Goal: Information Seeking & Learning: Learn about a topic

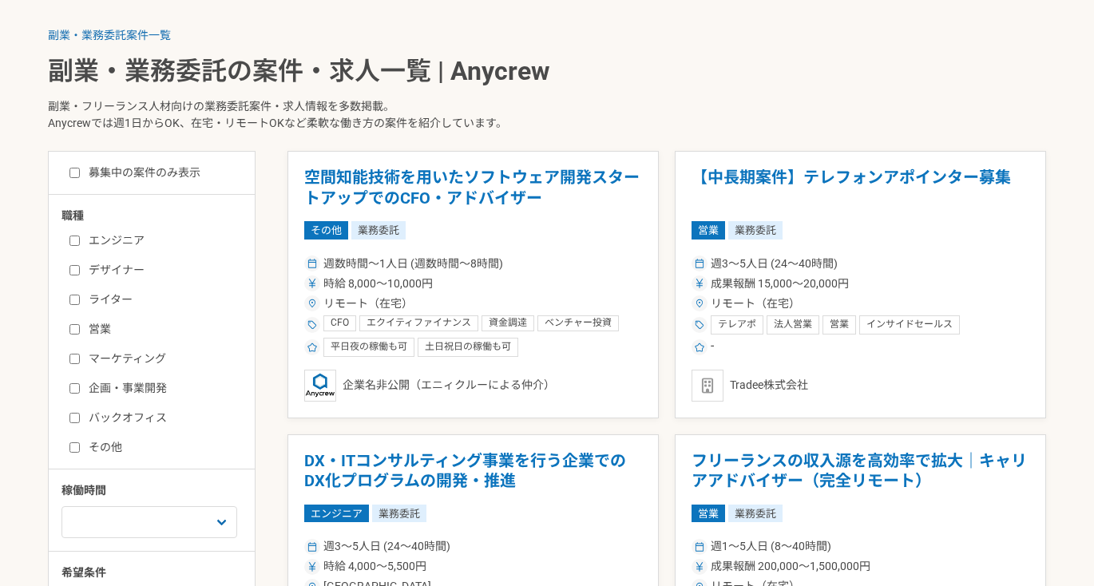
scroll to position [317, 0]
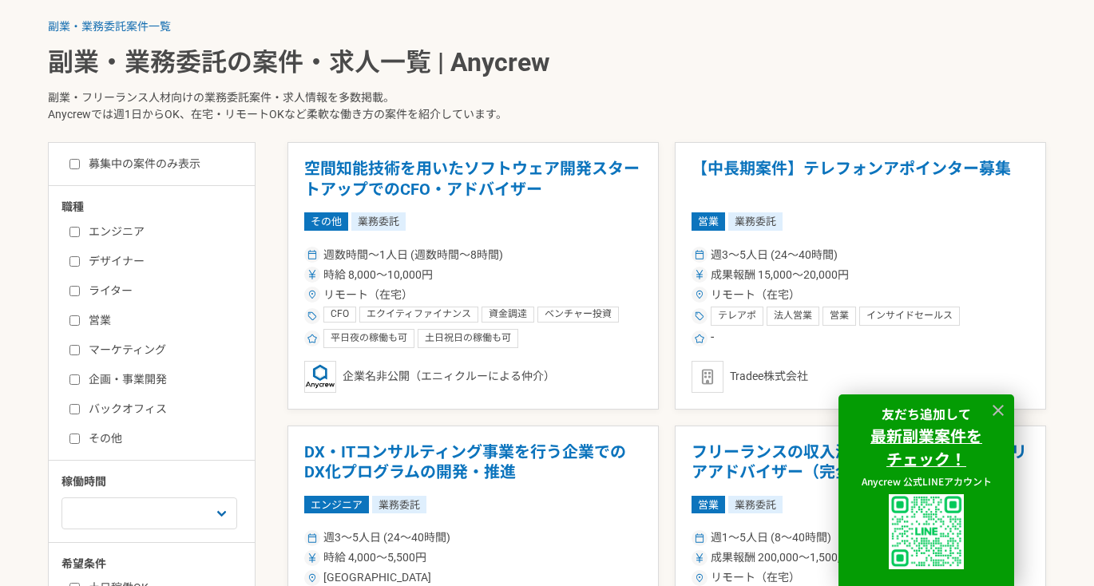
click at [106, 232] on label "エンジニア" at bounding box center [161, 232] width 184 height 17
click at [80, 232] on input "エンジニア" at bounding box center [74, 232] width 10 height 10
checkbox input "true"
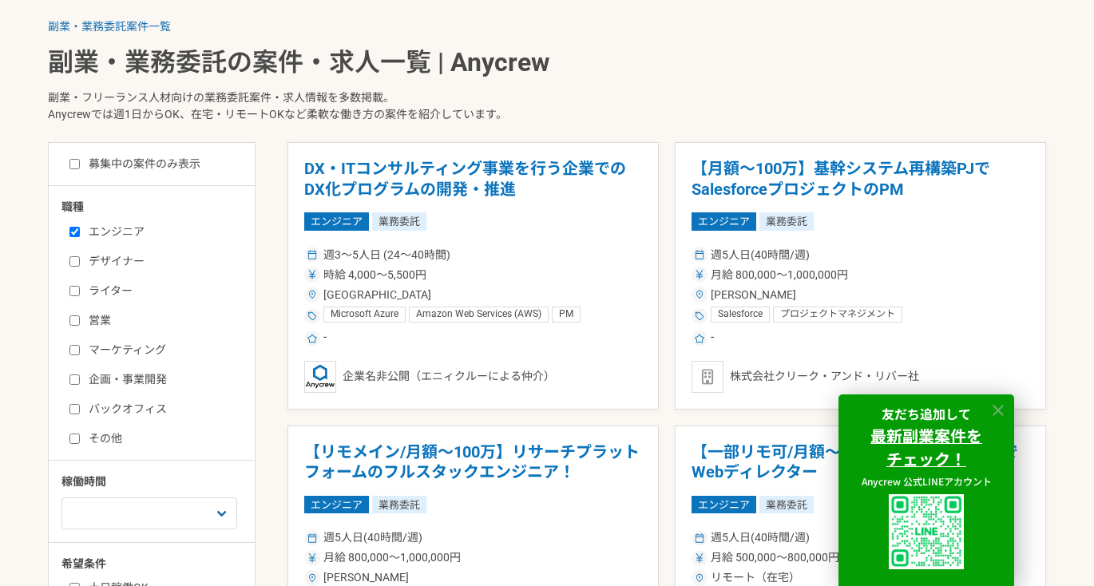
click at [996, 412] on icon at bounding box center [998, 411] width 18 height 18
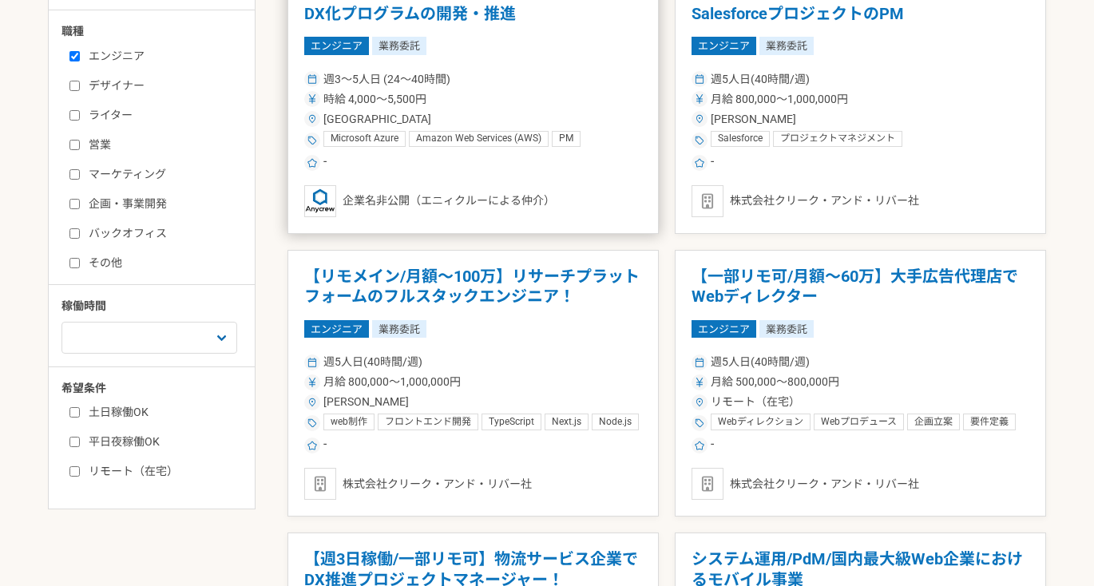
scroll to position [515, 0]
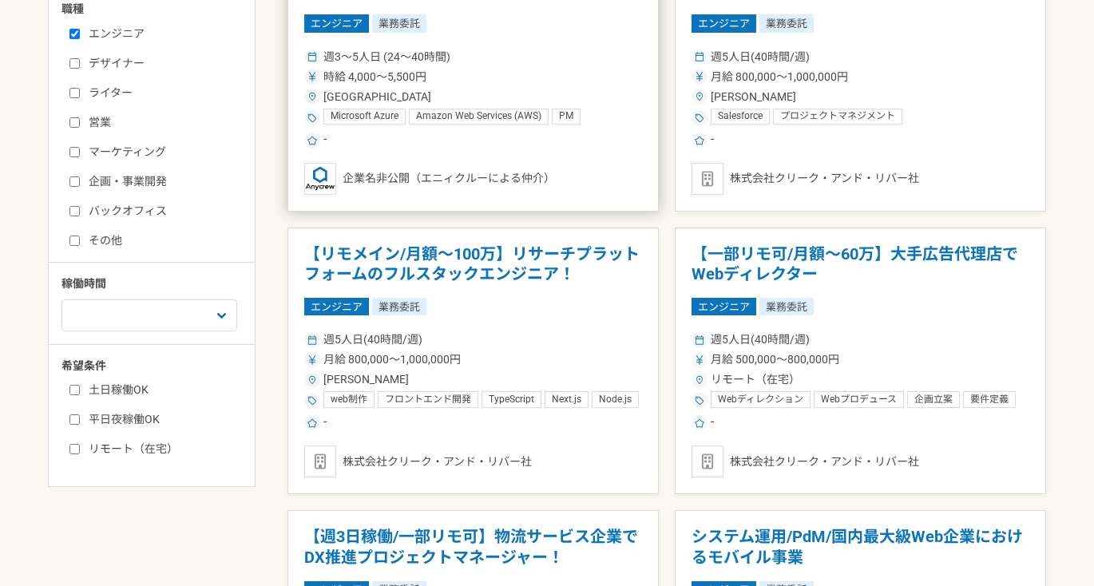
click at [533, 69] on div "時給 4,000〜5,500円" at bounding box center [473, 77] width 338 height 17
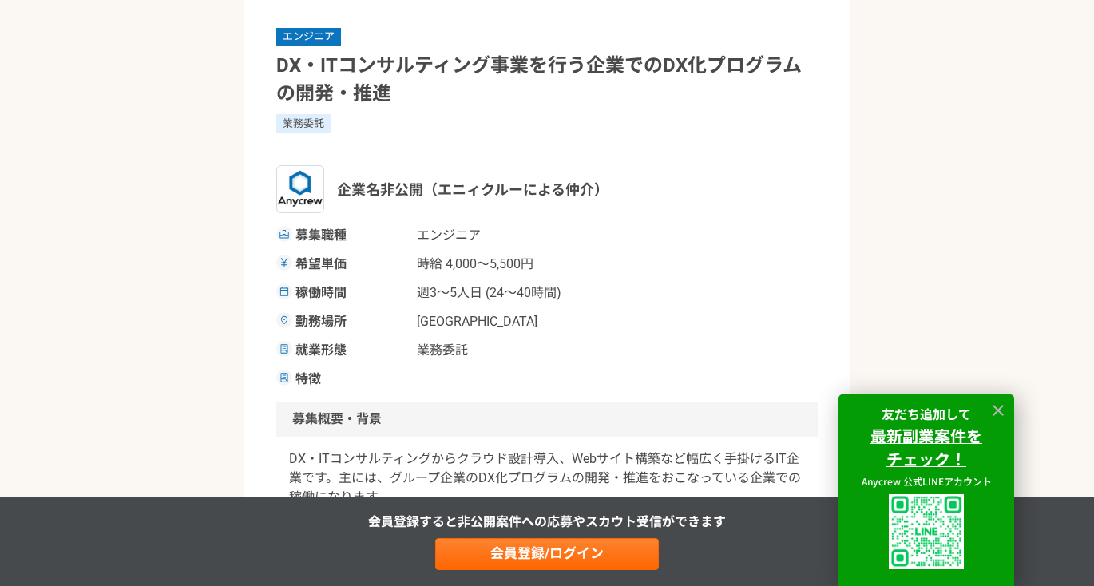
scroll to position [133, 0]
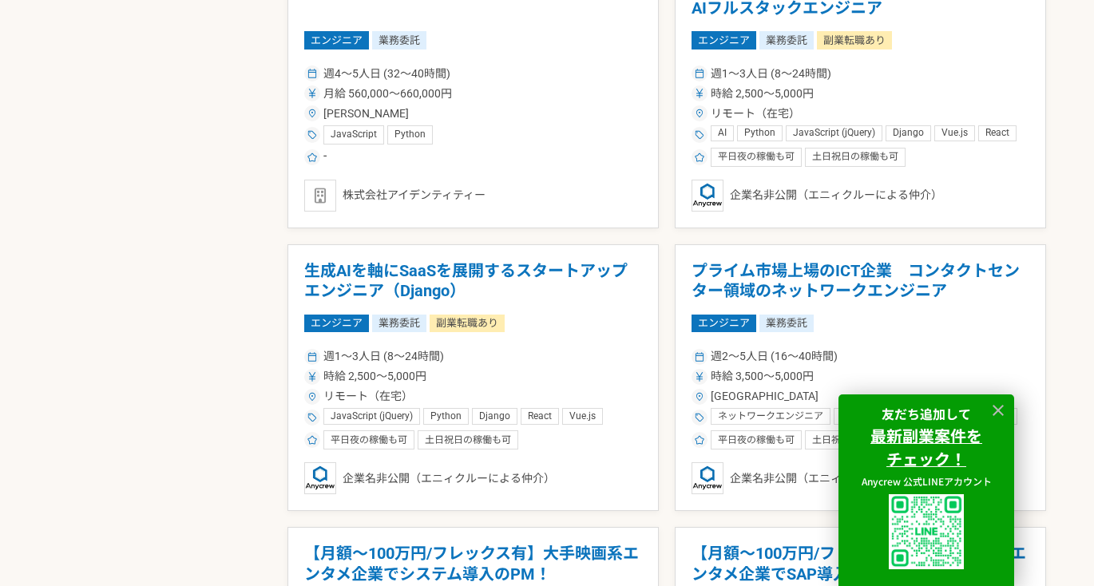
scroll to position [1346, 0]
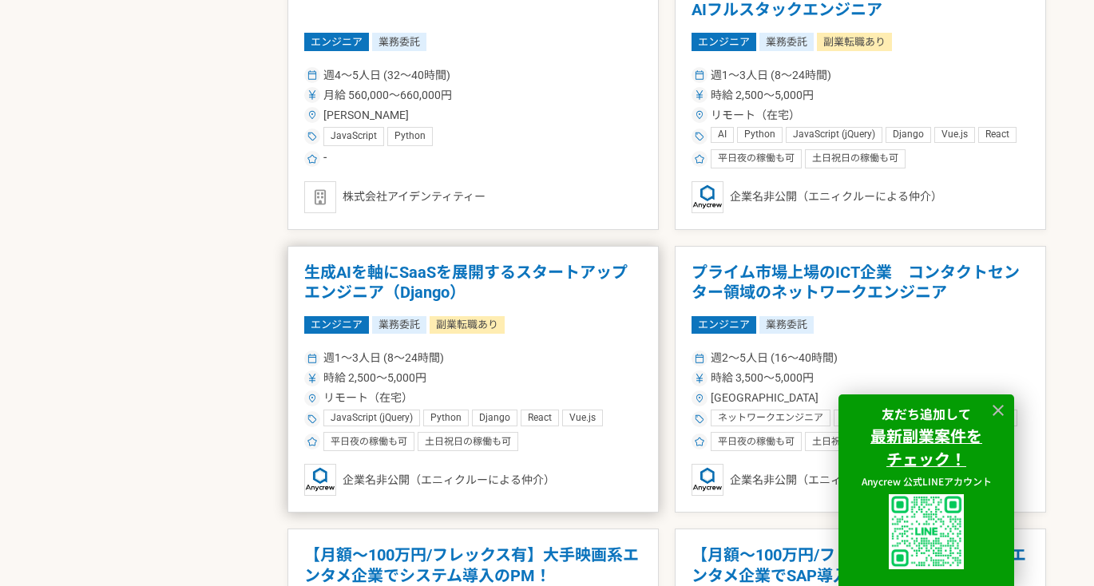
click at [628, 297] on h1 "生成AIを軸にSaaSを展開するスタートアップ　エンジニア（Django）" at bounding box center [473, 283] width 338 height 41
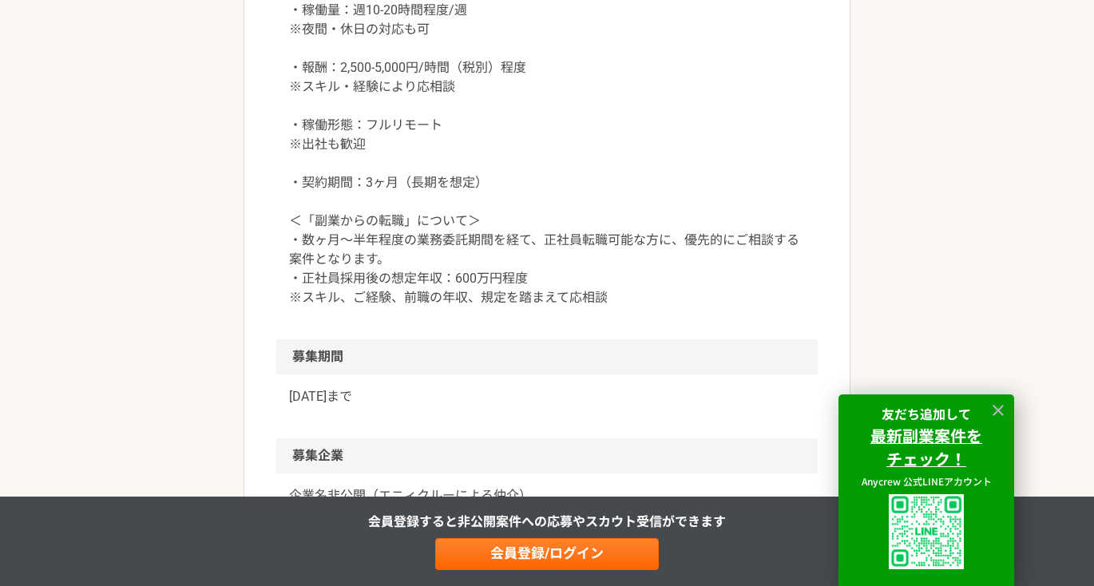
scroll to position [2018, 0]
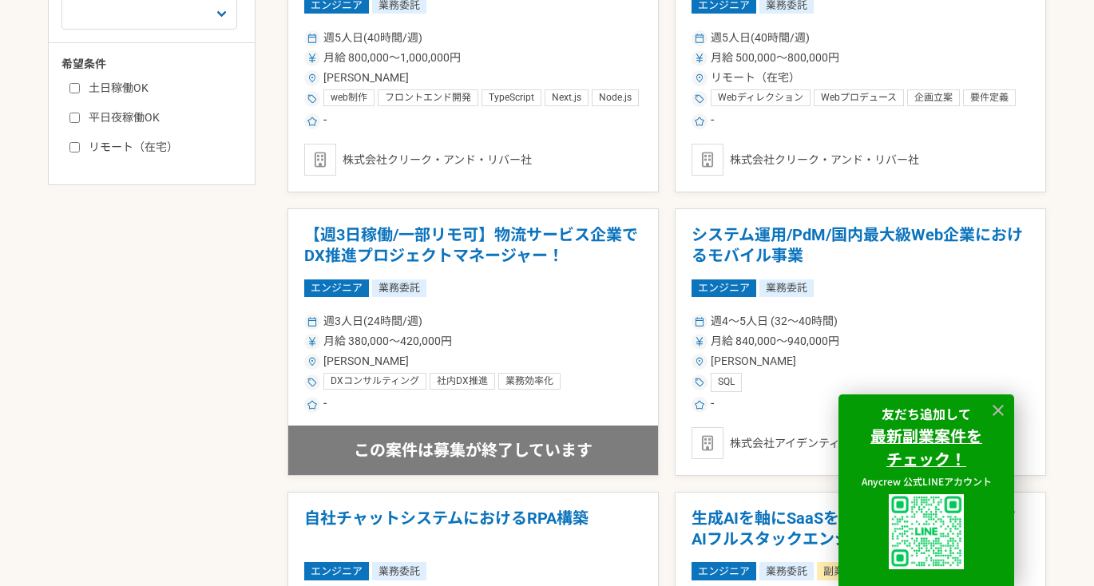
scroll to position [867, 0]
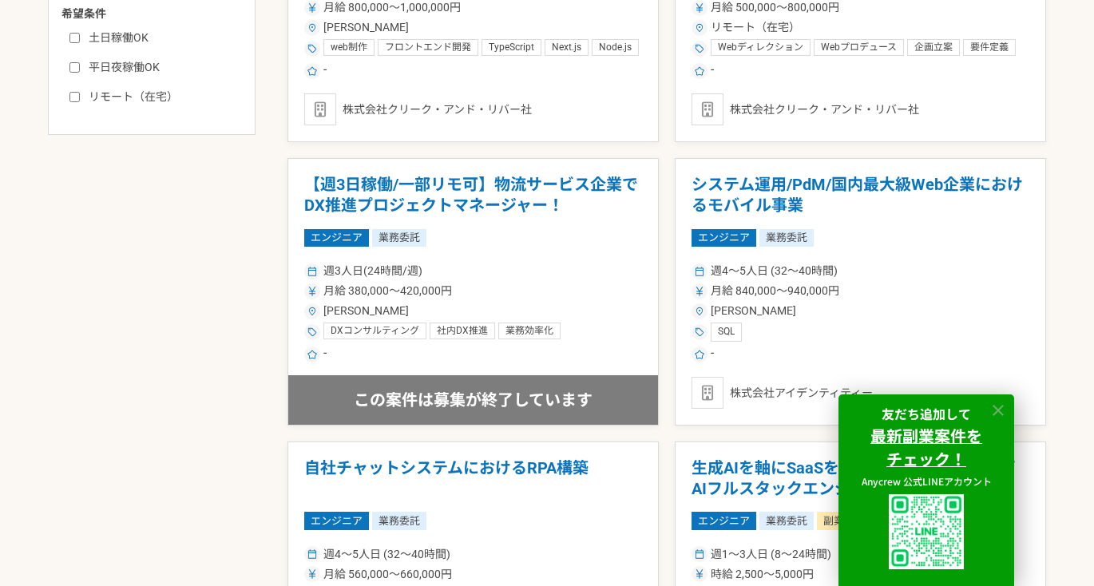
click at [1003, 410] on icon at bounding box center [998, 411] width 18 height 18
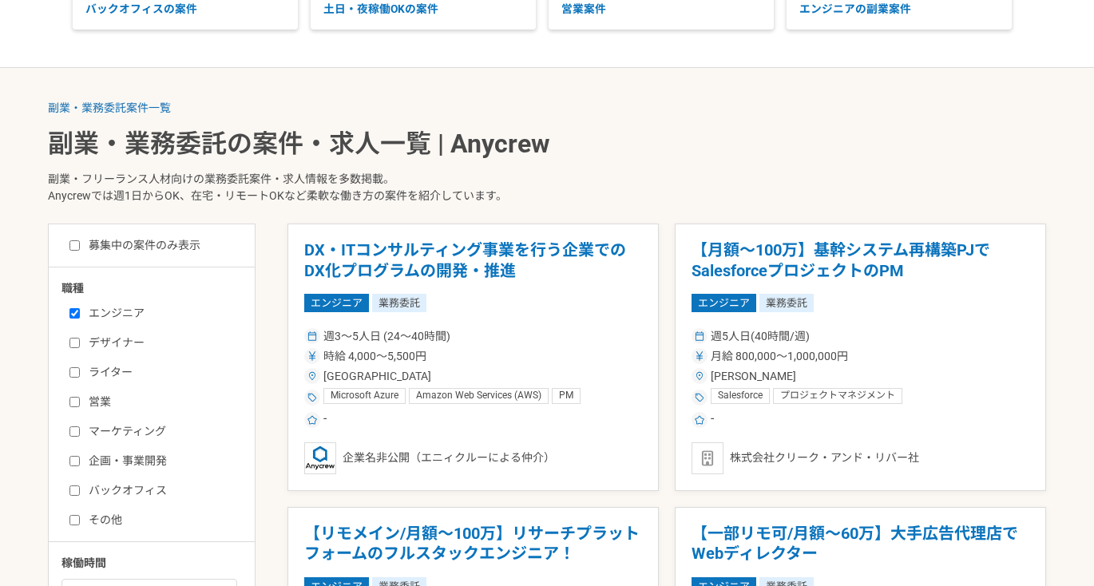
scroll to position [286, 0]
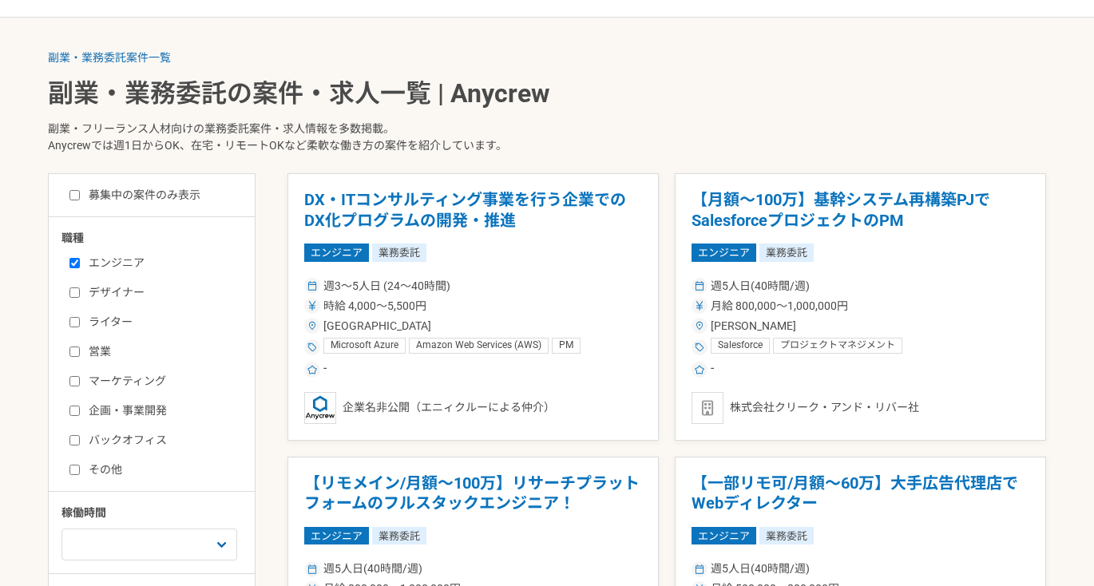
click at [73, 260] on input "エンジニア" at bounding box center [74, 263] width 10 height 10
checkbox input "false"
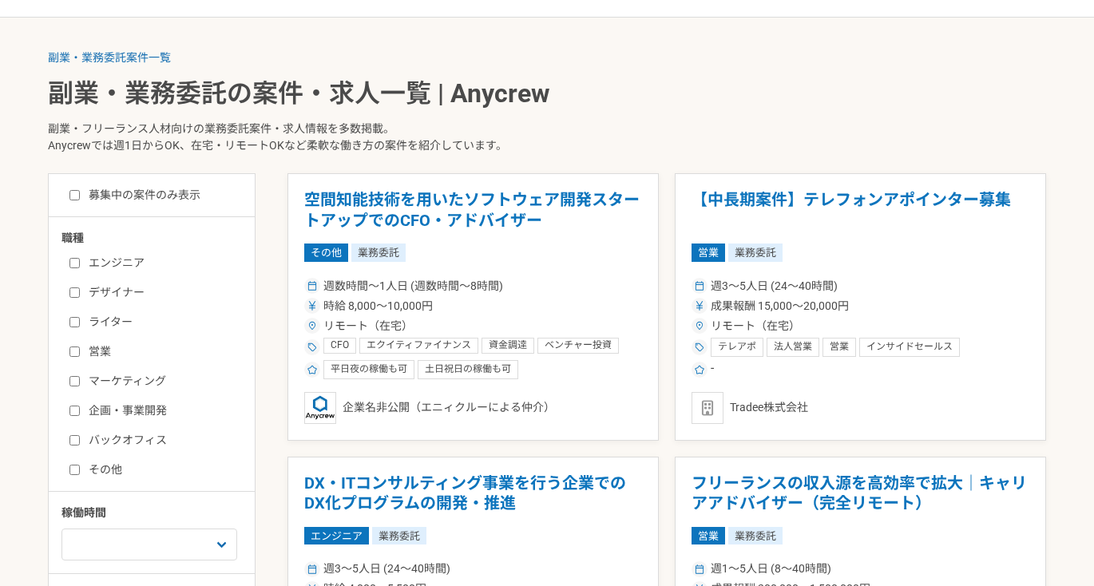
click at [72, 376] on input "マーケティング" at bounding box center [74, 381] width 10 height 10
checkbox input "true"
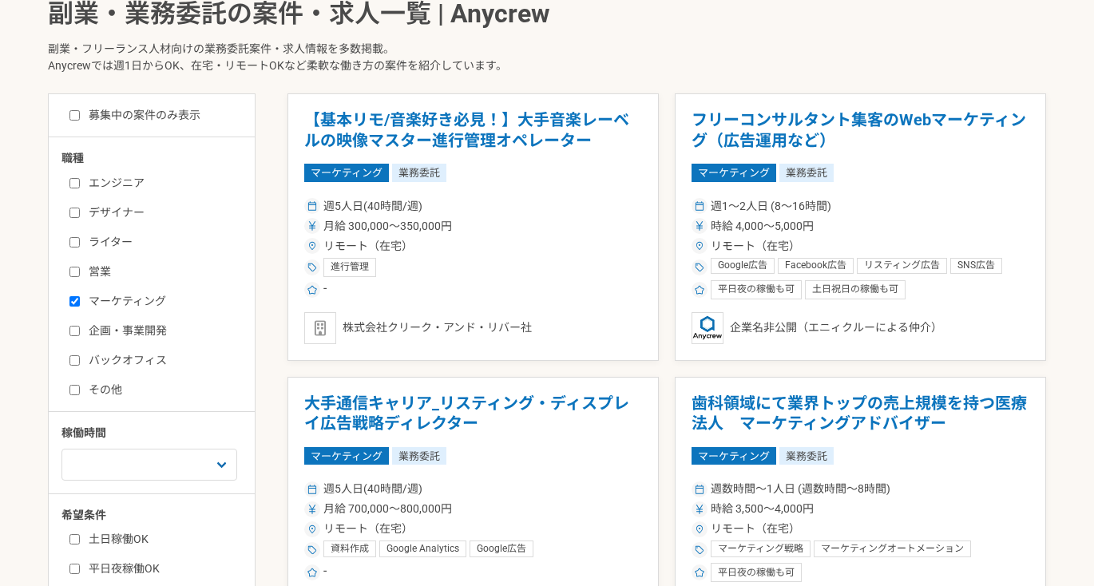
scroll to position [367, 0]
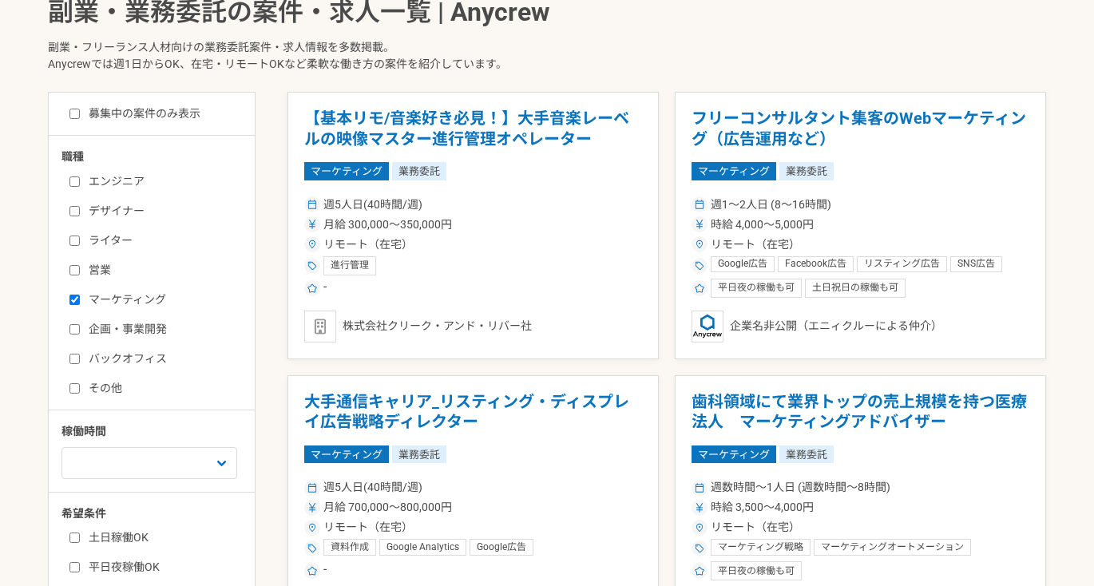
click at [698, 54] on p "副業・フリーランス人材向けの業務委託案件・求人情報を多数掲載。 Anycrewでは週1日からOK、在宅・リモートOKなど柔軟な働き方の案件を紹介しています。" at bounding box center [547, 58] width 998 height 65
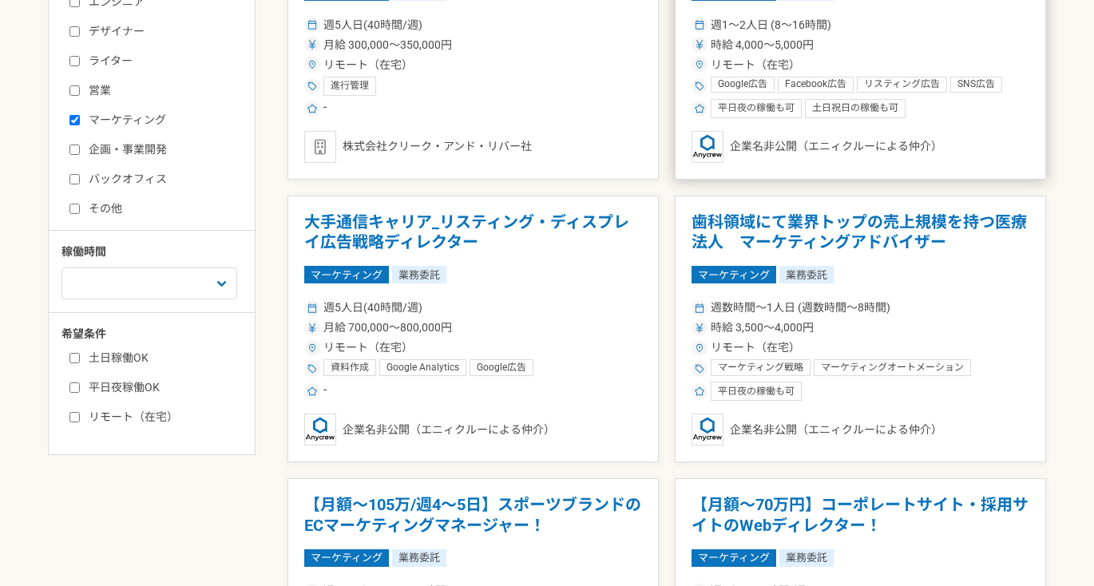
scroll to position [622, 0]
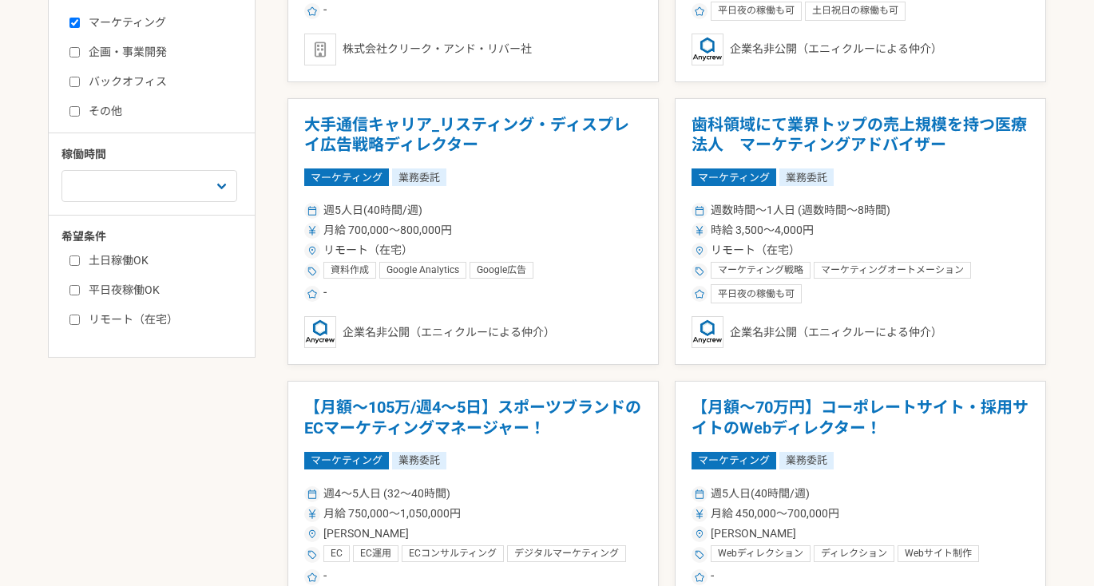
scroll to position [651, 0]
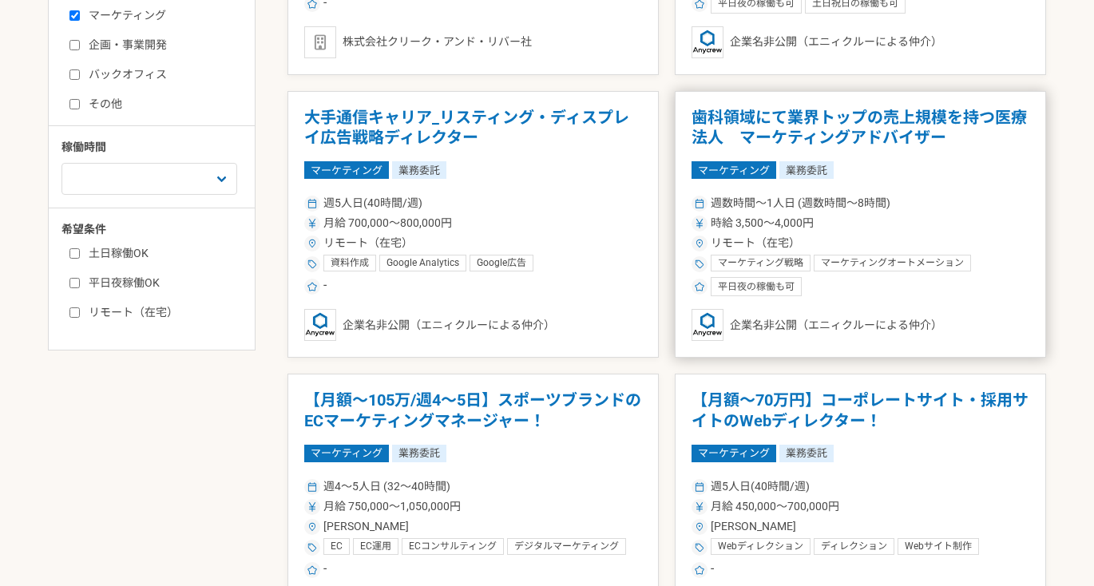
click at [931, 190] on article "歯科領域にて業界トップの売上規模を持つ医療法人　マーケティングアドバイザー マーケティング 業務委託 週数時間〜1人日 (週数時間〜8時間) 時給 3,500…" at bounding box center [860, 224] width 371 height 267
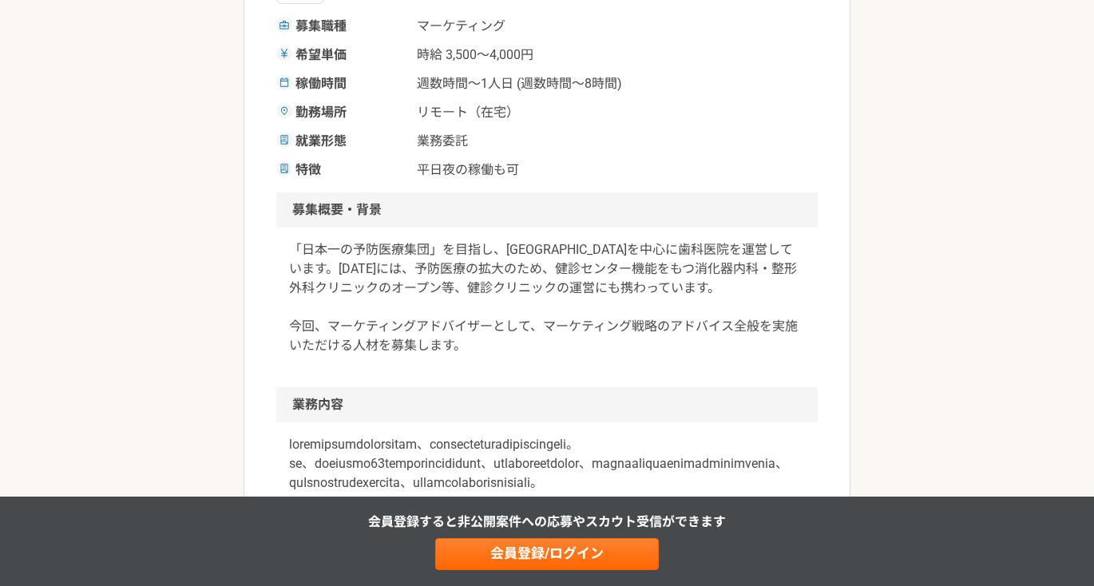
scroll to position [331, 0]
click at [652, 140] on div "就業形態 業務委託" at bounding box center [546, 139] width 541 height 19
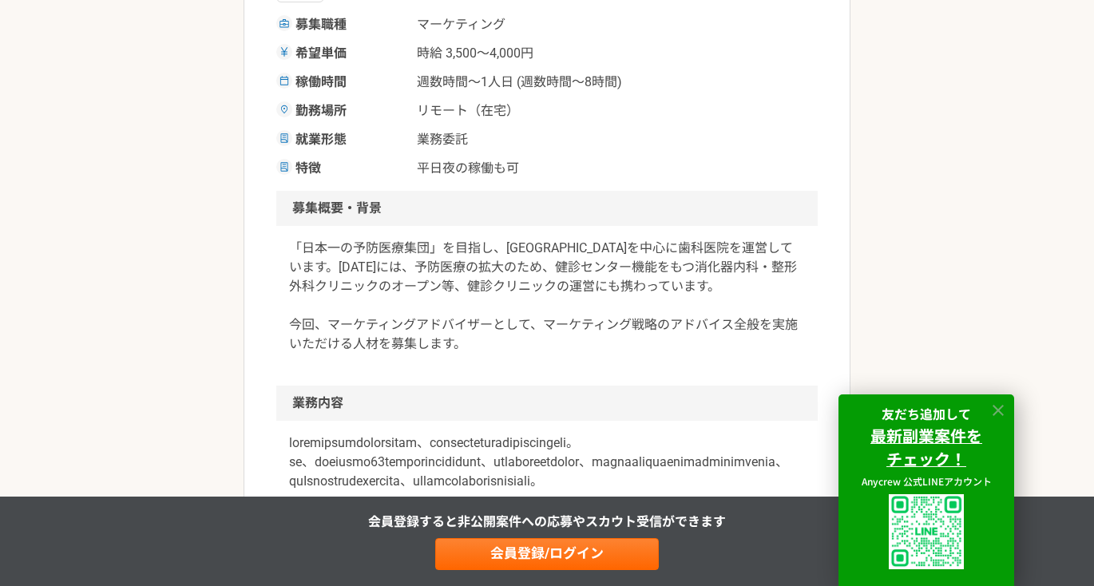
click at [1000, 407] on icon at bounding box center [997, 410] width 11 height 11
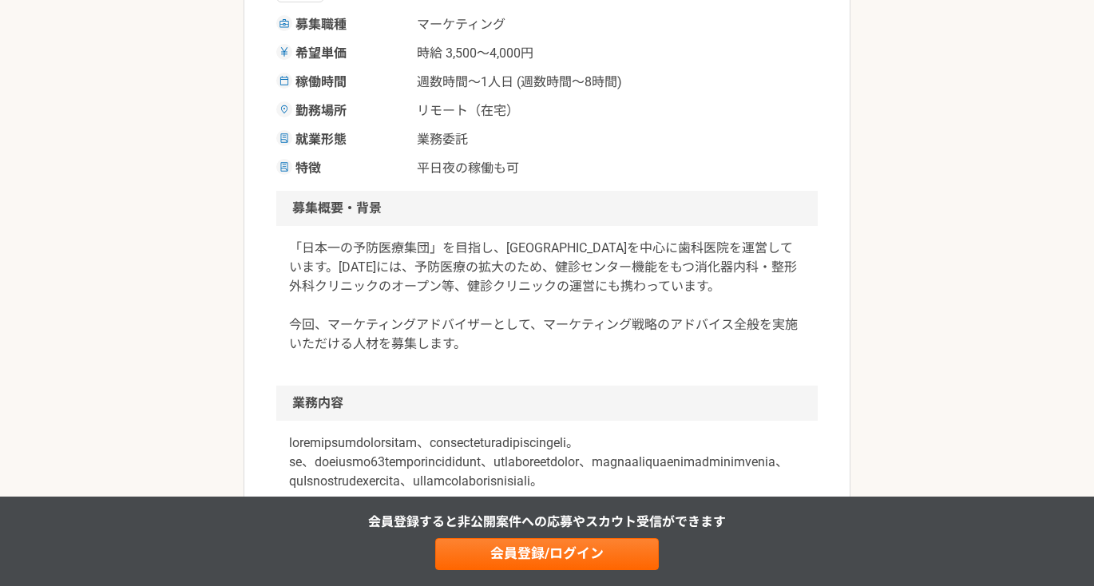
click at [600, 369] on div "「日本一の予防医療集団」を目指し、[GEOGRAPHIC_DATA]を中心に歯科医院を運営しています。[DATE]には、予防医療の拡大のため、健診センター機能…" at bounding box center [546, 306] width 541 height 160
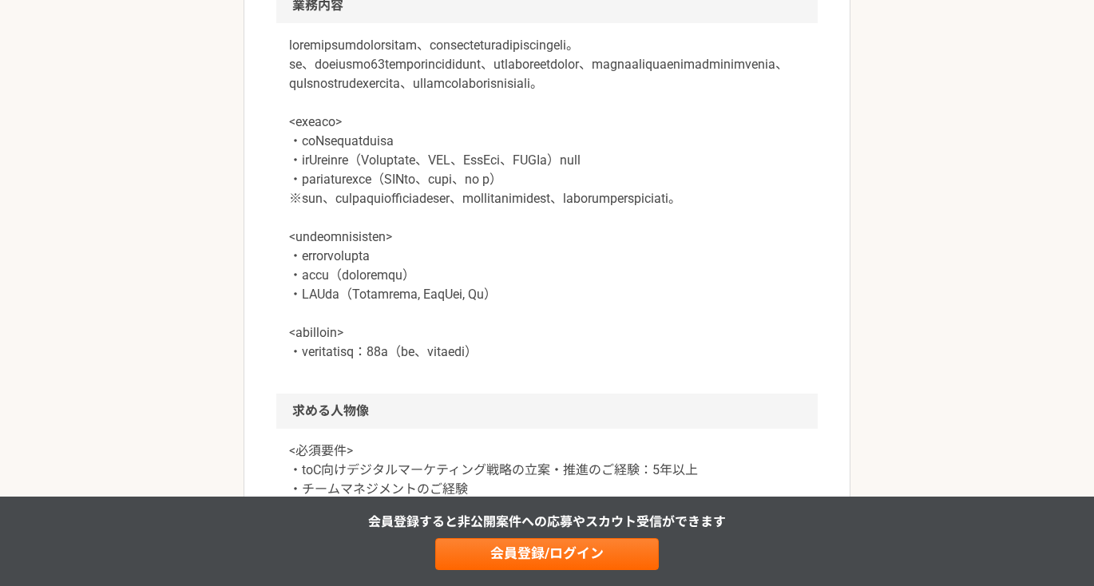
scroll to position [766, 0]
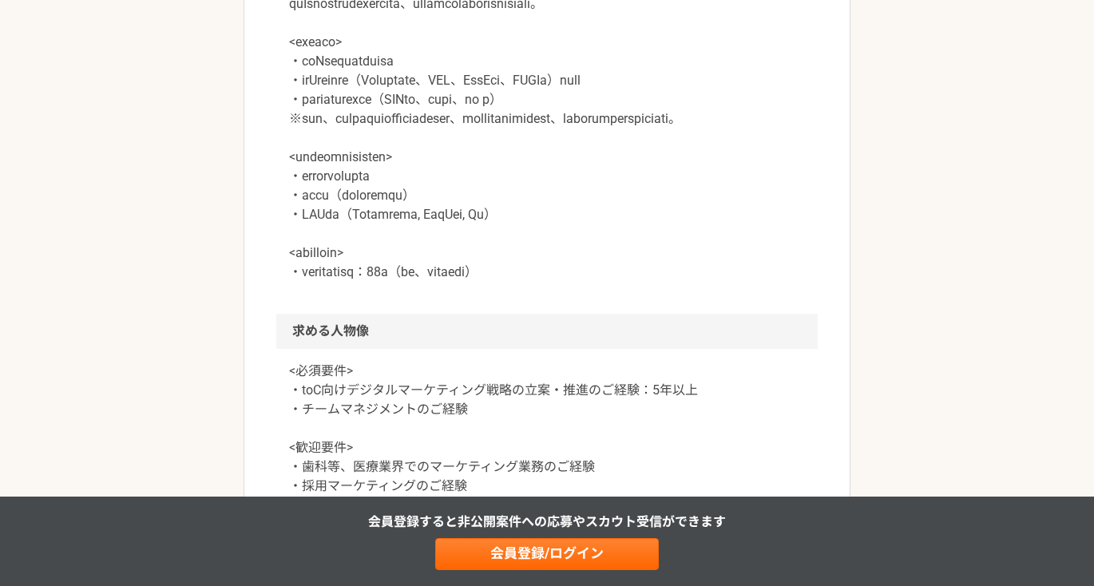
click at [624, 279] on p at bounding box center [547, 119] width 516 height 326
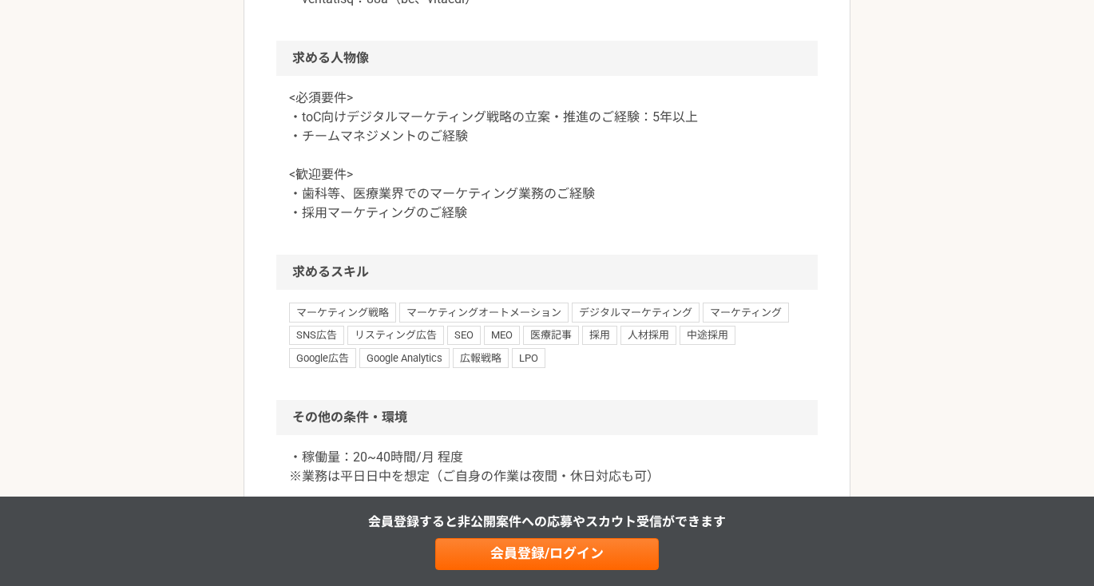
scroll to position [1083, 0]
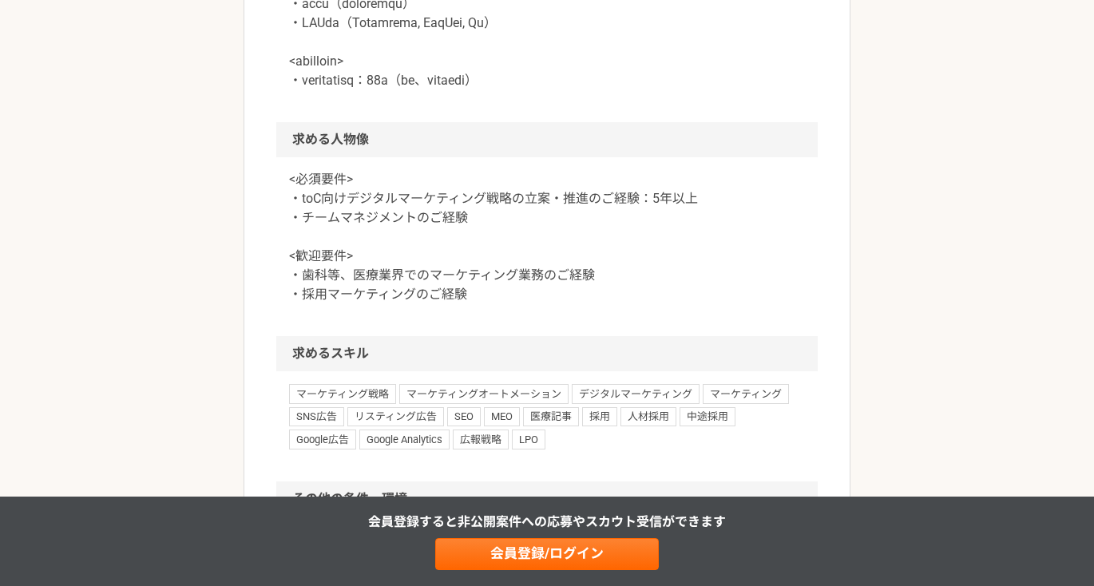
scroll to position [1004, 0]
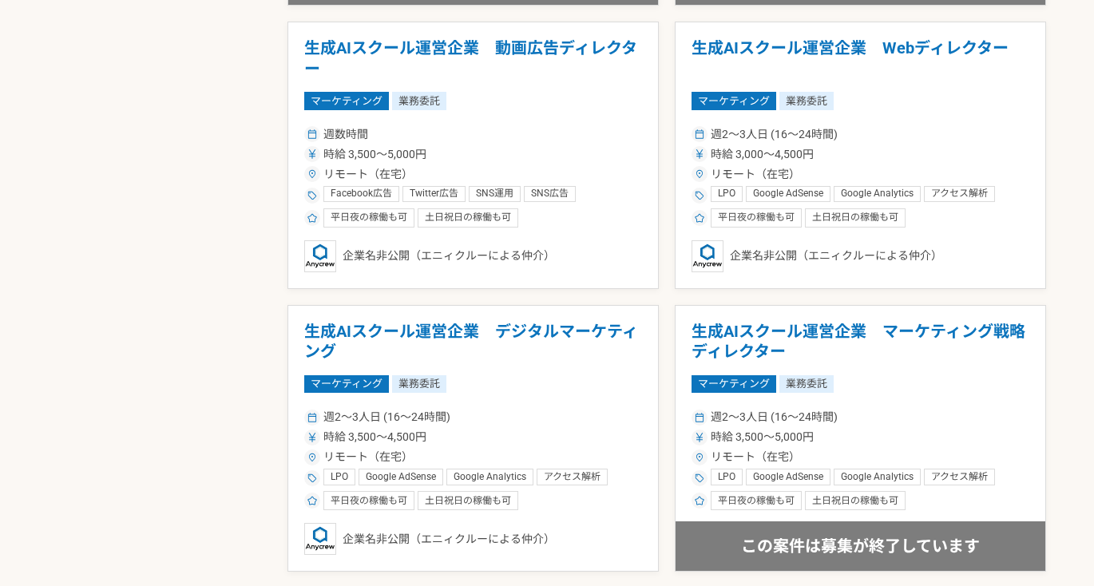
scroll to position [2702, 0]
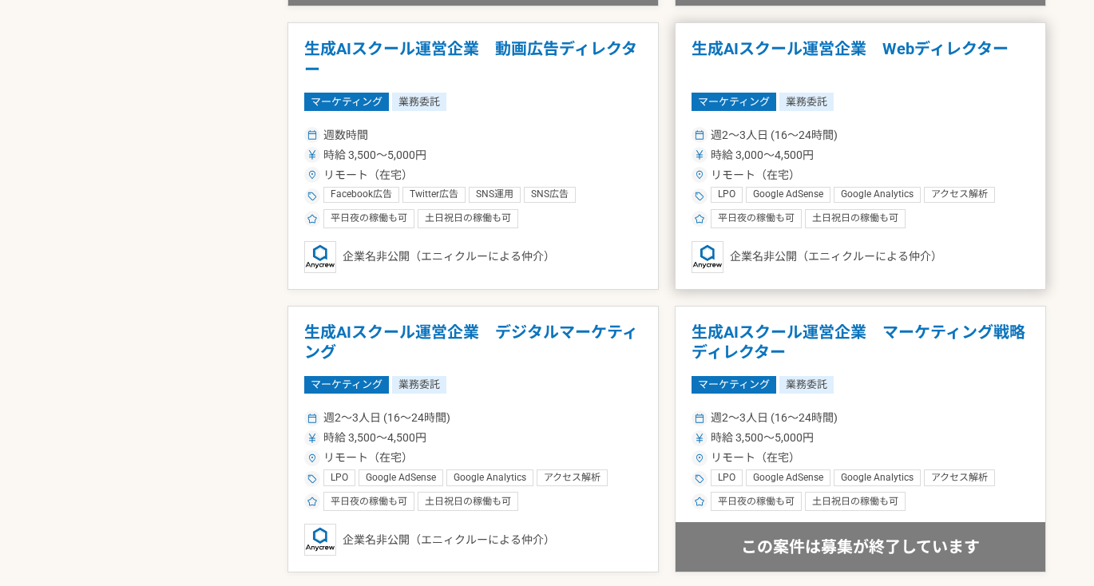
click at [917, 121] on article "生成AIスクール運営企業　Webディレクター マーケティング 業務委託 週2〜3人日 (16〜24時間) 時給 3,000〜4,500円 リモート（在宅） L…" at bounding box center [860, 155] width 371 height 267
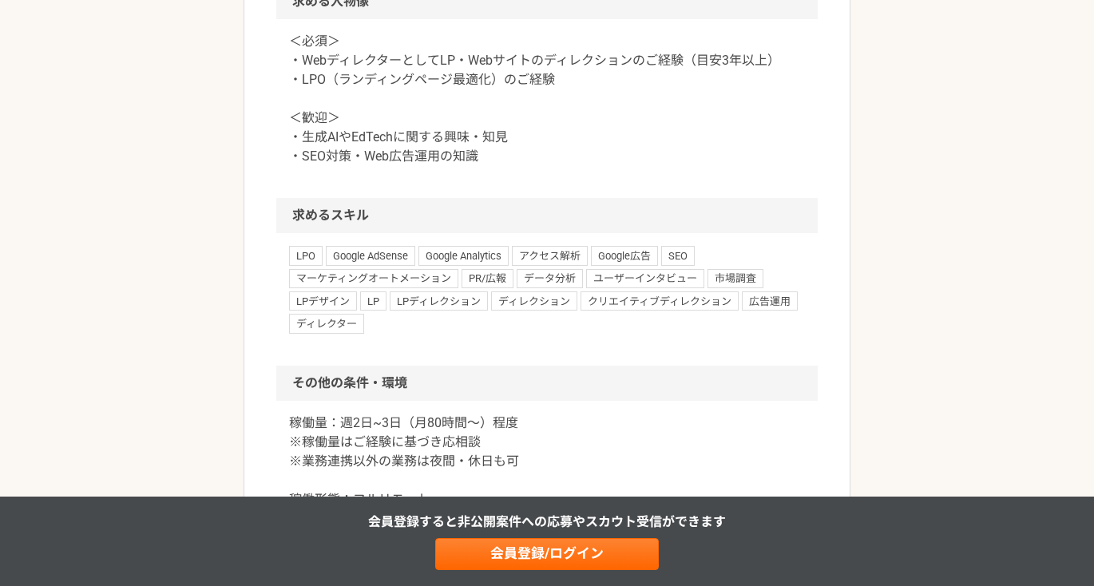
scroll to position [1147, 0]
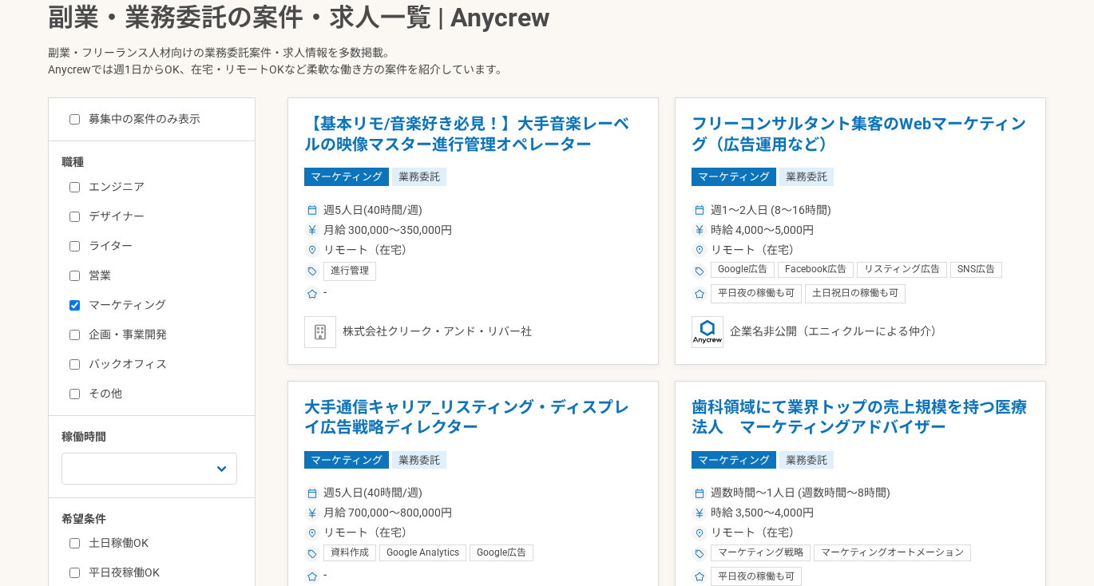
scroll to position [368, 0]
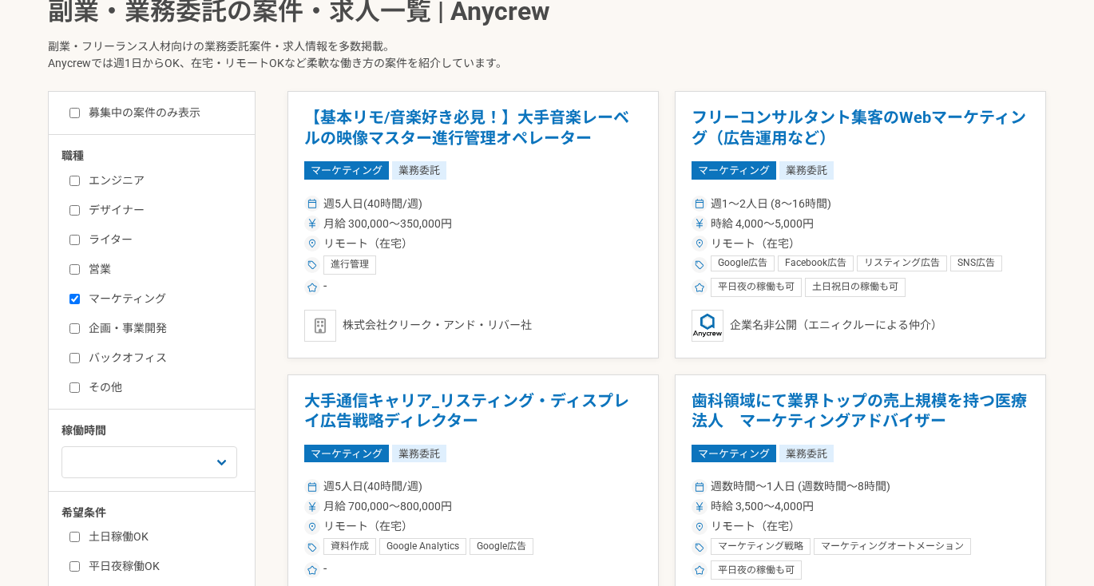
click at [73, 295] on input "マーケティング" at bounding box center [74, 299] width 10 height 10
checkbox input "false"
